Goal: Register for event/course

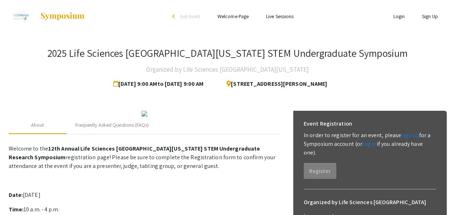
click at [433, 18] on link "Sign Up" at bounding box center [430, 16] width 16 height 7
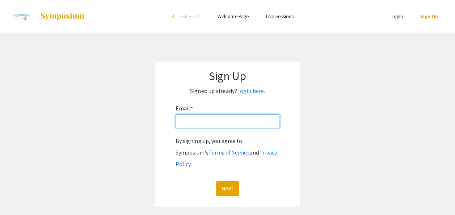
click at [213, 120] on input "Email: *" at bounding box center [227, 121] width 104 height 14
type input "[EMAIL_ADDRESS][DOMAIN_NAME]"
click at [216, 181] on button "Next" at bounding box center [227, 188] width 23 height 15
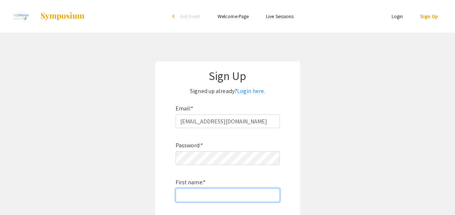
click at [217, 196] on input "First name: *" at bounding box center [227, 195] width 104 height 14
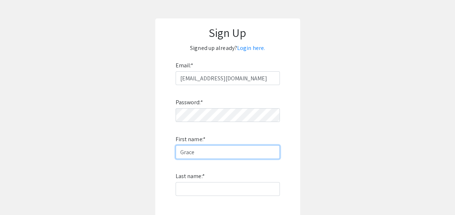
scroll to position [49, 0]
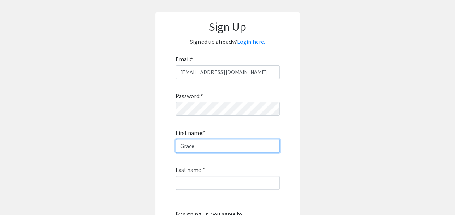
type input "Grace"
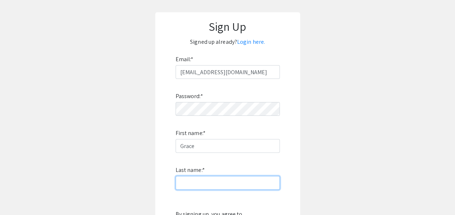
click at [204, 181] on input "Last name: *" at bounding box center [227, 183] width 104 height 14
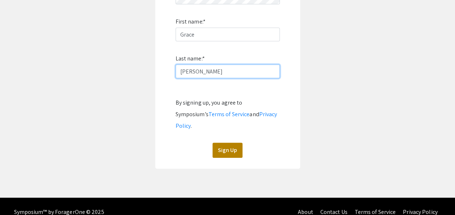
type input "[PERSON_NAME]"
click at [231, 142] on button "Sign Up" at bounding box center [227, 149] width 30 height 15
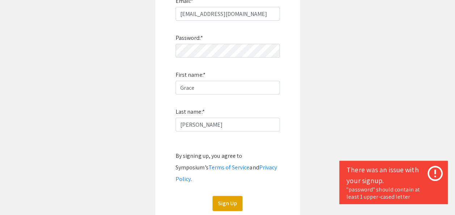
scroll to position [107, 0]
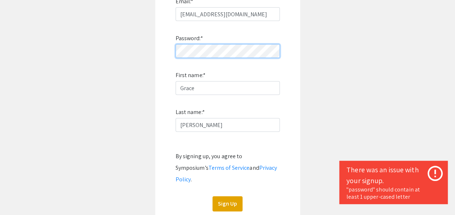
click at [59, 73] on app-signup "Sign Up Signed up already? Login here. Email: * gw520@mynsu.nova.edu Password: …" at bounding box center [227, 88] width 455 height 268
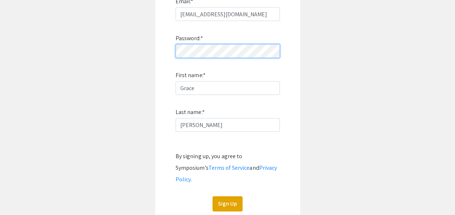
click button "Sign Up" at bounding box center [227, 203] width 30 height 15
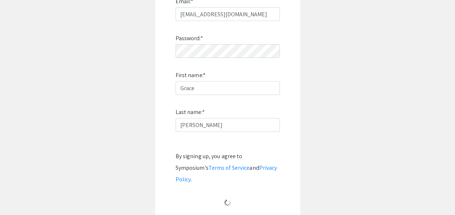
scroll to position [56, 0]
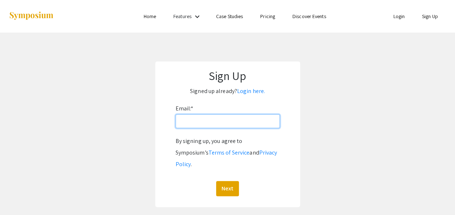
click at [188, 119] on input "Email: *" at bounding box center [227, 121] width 104 height 14
type input "[EMAIL_ADDRESS][DOMAIN_NAME]"
click at [216, 181] on button "Next" at bounding box center [227, 188] width 23 height 15
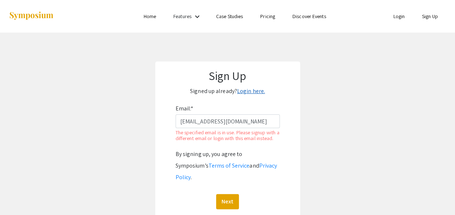
click at [243, 93] on link "Login here." at bounding box center [251, 91] width 28 height 8
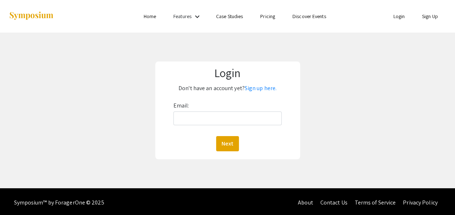
click at [219, 129] on div "Email: Next" at bounding box center [227, 125] width 109 height 51
click at [208, 119] on input "g" at bounding box center [227, 118] width 109 height 14
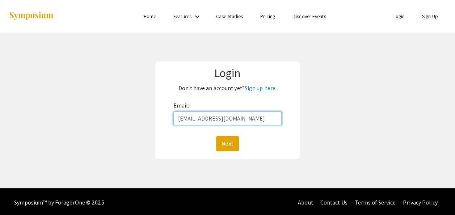
type input "[EMAIL_ADDRESS][DOMAIN_NAME]"
click at [216, 136] on button "Next" at bounding box center [227, 143] width 23 height 15
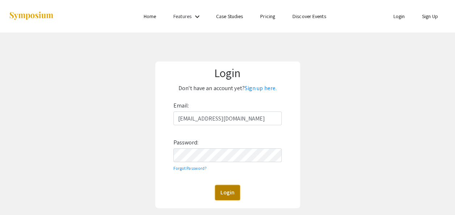
click at [235, 195] on button "Login" at bounding box center [227, 192] width 25 height 15
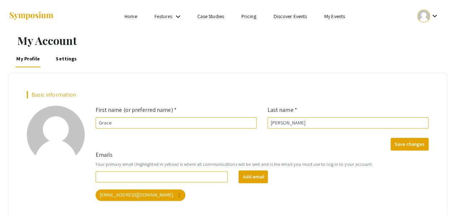
scroll to position [49, 0]
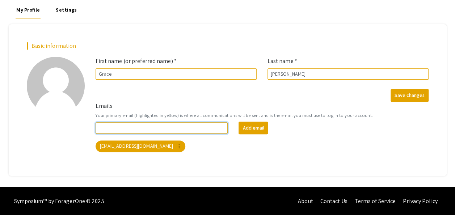
click at [181, 128] on input "Emails" at bounding box center [161, 127] width 132 height 11
type input "grakimwon@gmail.com"
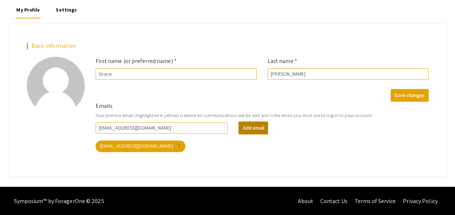
click at [249, 130] on button "Add email" at bounding box center [252, 128] width 29 height 13
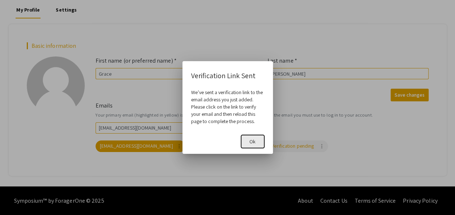
click at [250, 140] on span "Ok" at bounding box center [252, 141] width 6 height 7
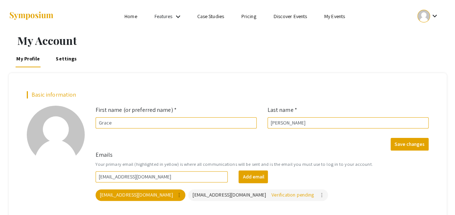
scroll to position [49, 0]
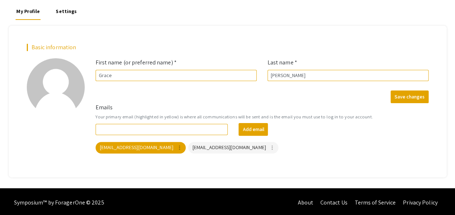
scroll to position [49, 0]
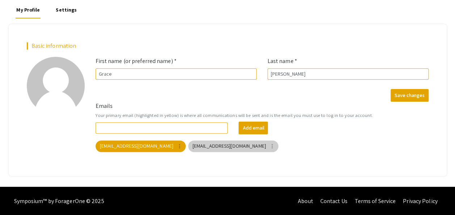
click at [229, 150] on mat-chip "[EMAIL_ADDRESS][DOMAIN_NAME] more_vert" at bounding box center [233, 146] width 90 height 12
click at [269, 146] on mat-icon "more_vert" at bounding box center [272, 146] width 7 height 7
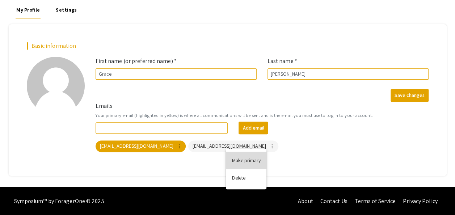
click at [242, 163] on button "Make primary" at bounding box center [246, 160] width 41 height 17
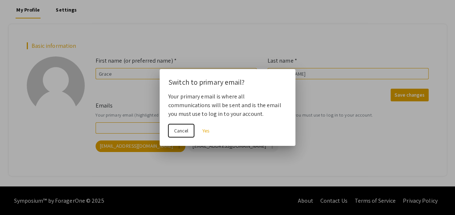
click at [180, 133] on span "Cancel" at bounding box center [181, 130] width 14 height 7
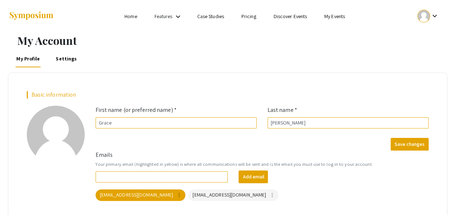
click at [136, 15] on link "Home" at bounding box center [130, 16] width 12 height 7
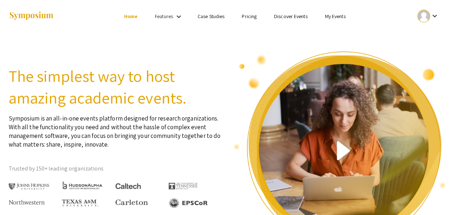
click at [329, 19] on link "My Events" at bounding box center [334, 16] width 21 height 7
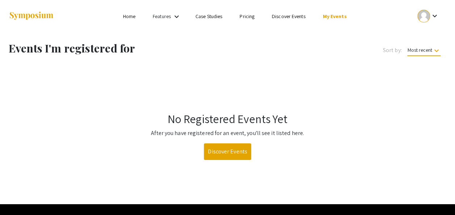
click at [291, 14] on link "Discover Events" at bounding box center [289, 16] width 34 height 7
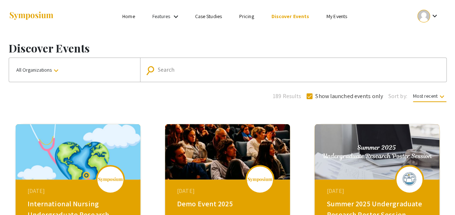
click at [259, 77] on mat-form-field "search Search" at bounding box center [293, 70] width 306 height 24
click at [248, 72] on input "Search" at bounding box center [297, 70] width 278 height 7
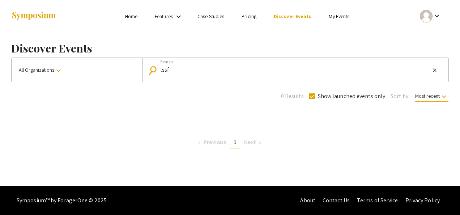
click at [184, 65] on div "lssf Search" at bounding box center [295, 70] width 270 height 12
type input "life sciences"
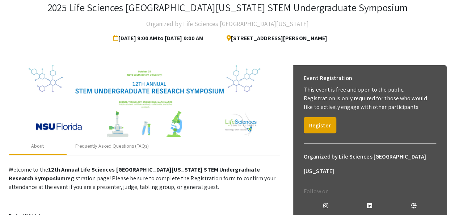
scroll to position [46, 0]
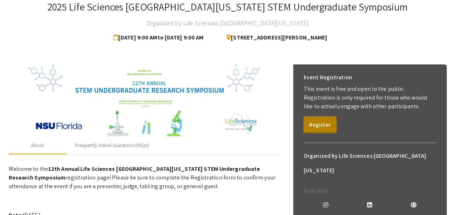
click at [333, 124] on button "Register" at bounding box center [319, 124] width 33 height 16
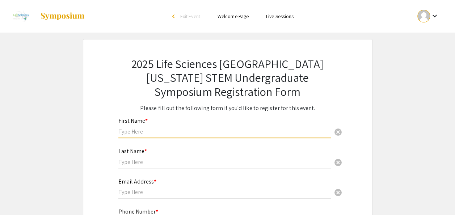
click at [155, 129] on input "text" at bounding box center [224, 132] width 212 height 8
type input "Grace"
click at [142, 160] on input "text" at bounding box center [224, 162] width 212 height 8
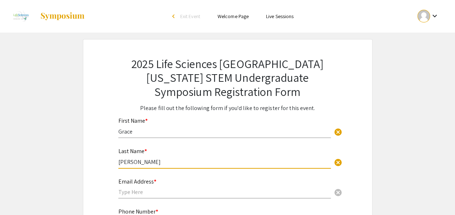
type input "[PERSON_NAME]"
click at [138, 194] on input "g" at bounding box center [224, 192] width 212 height 8
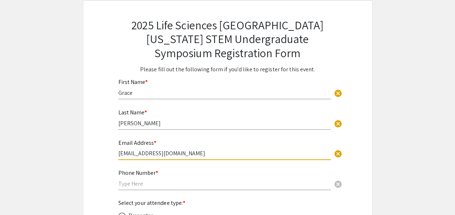
scroll to position [39, 0]
type input "[EMAIL_ADDRESS][DOMAIN_NAME]"
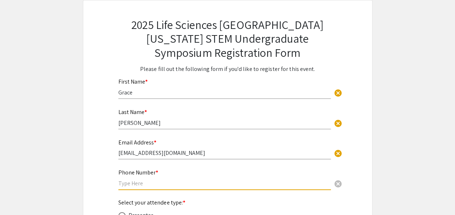
click at [143, 184] on input "text" at bounding box center [224, 183] width 212 height 8
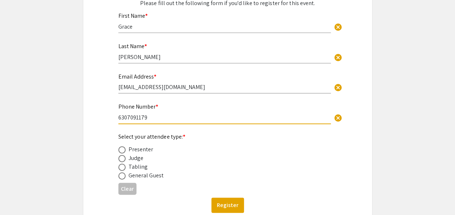
scroll to position [122, 0]
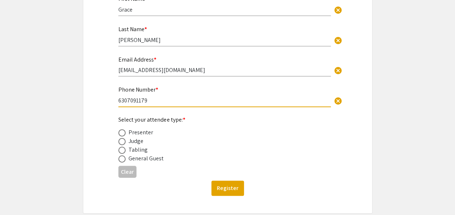
type input "6307091179"
click at [129, 134] on div "Presenter" at bounding box center [140, 132] width 25 height 9
click at [121, 134] on span at bounding box center [121, 132] width 7 height 7
click at [121, 134] on input "radio" at bounding box center [121, 132] width 7 height 7
radio input "true"
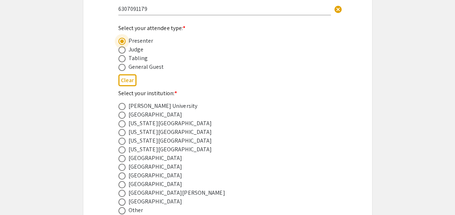
scroll to position [217, 0]
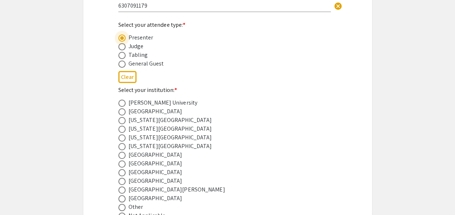
click at [124, 173] on span at bounding box center [121, 172] width 7 height 7
click at [124, 173] on input "radio" at bounding box center [121, 172] width 7 height 7
radio input "true"
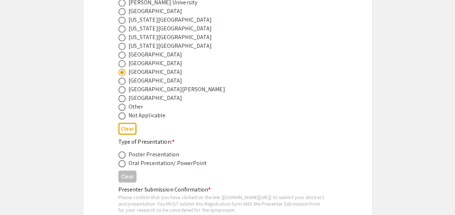
scroll to position [323, 0]
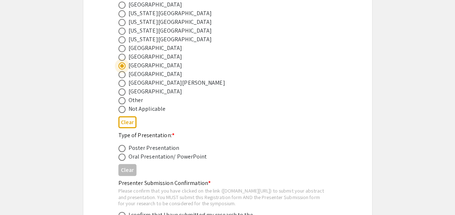
click at [123, 150] on span at bounding box center [121, 148] width 7 height 7
click at [123, 150] on input "radio" at bounding box center [121, 148] width 7 height 7
radio input "true"
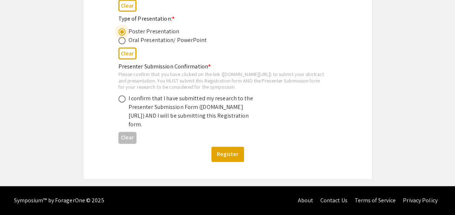
scroll to position [441, 0]
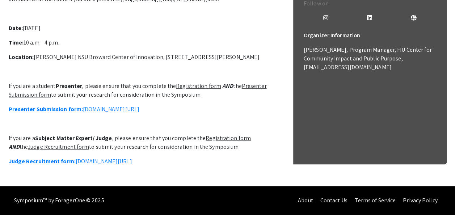
scroll to position [242, 0]
click at [244, 82] on u "Presenter Submission form" at bounding box center [138, 90] width 258 height 16
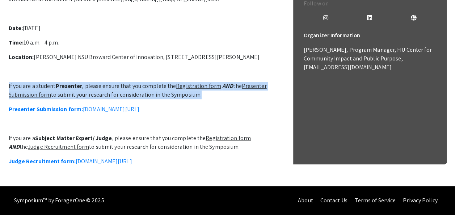
click at [244, 82] on u "Presenter Submission form" at bounding box center [138, 90] width 258 height 16
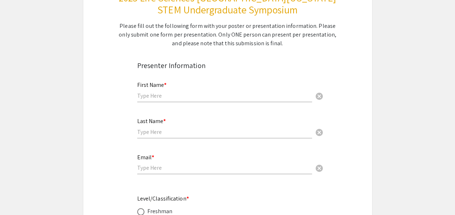
scroll to position [104, 0]
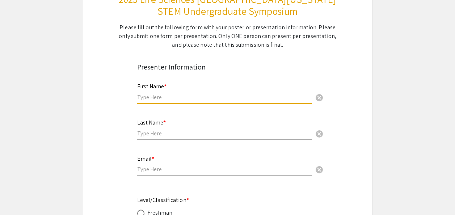
click at [176, 98] on input "text" at bounding box center [224, 97] width 175 height 8
type input "Grace"
click at [166, 138] on div "Last Name * cancel" at bounding box center [224, 125] width 175 height 27
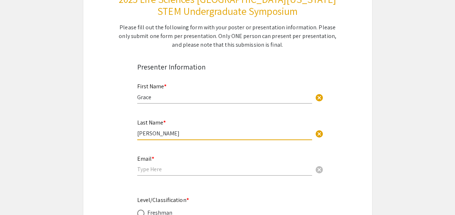
type input "[PERSON_NAME]"
click at [159, 173] on input "email" at bounding box center [224, 169] width 175 height 8
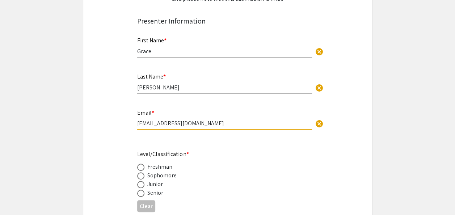
scroll to position [150, 0]
type input "[EMAIL_ADDRESS][DOMAIN_NAME]"
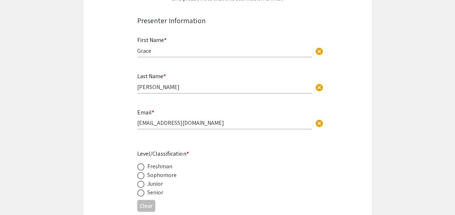
click at [153, 196] on div "Senior" at bounding box center [155, 192] width 16 height 9
click at [141, 195] on span at bounding box center [140, 192] width 7 height 7
click at [141, 195] on input "radio" at bounding box center [140, 192] width 7 height 7
radio input "true"
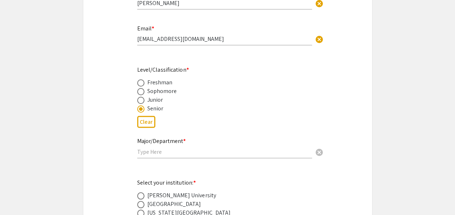
scroll to position [255, 0]
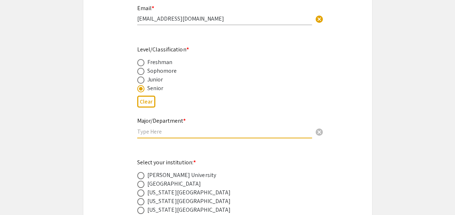
click at [156, 131] on input "text" at bounding box center [224, 132] width 175 height 8
type input "N"
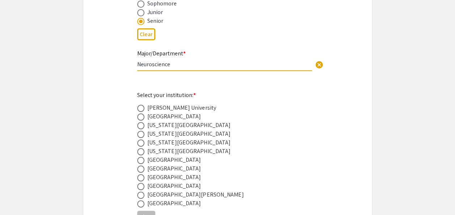
scroll to position [323, 0]
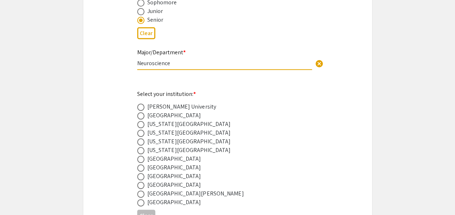
type input "Neuroscience"
click at [176, 177] on div "[GEOGRAPHIC_DATA]" at bounding box center [174, 176] width 54 height 9
click at [141, 175] on span at bounding box center [140, 176] width 7 height 7
click at [141, 175] on input "radio" at bounding box center [140, 176] width 7 height 7
radio input "true"
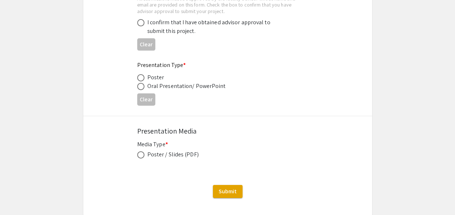
scroll to position [1128, 0]
click at [150, 152] on div "Poster / Slides (PDF)" at bounding box center [172, 154] width 51 height 9
click at [141, 154] on span at bounding box center [140, 155] width 7 height 7
click at [141, 154] on input "radio" at bounding box center [140, 155] width 7 height 7
radio input "true"
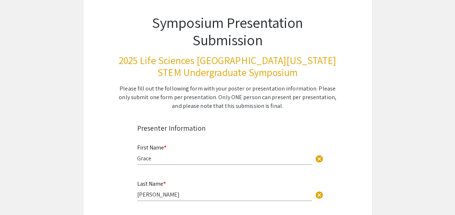
scroll to position [0, 0]
